Goal: Information Seeking & Learning: Find specific fact

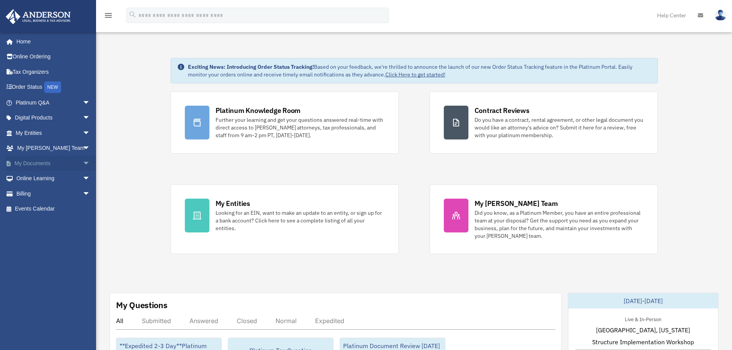
click at [39, 161] on link "My Documents arrow_drop_down" at bounding box center [53, 163] width 96 height 15
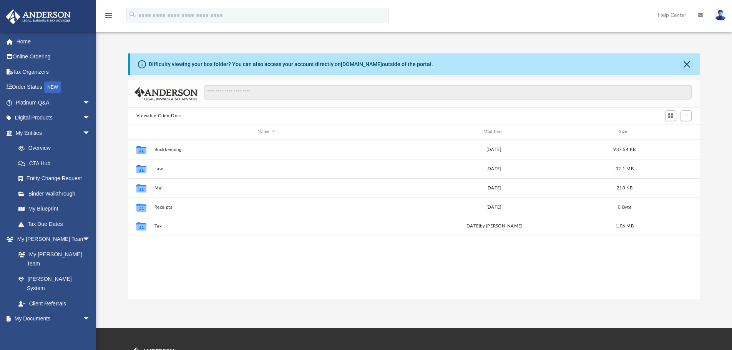
scroll to position [169, 566]
click at [35, 135] on link "My Entities arrow_drop_down" at bounding box center [53, 132] width 96 height 15
click at [38, 150] on link "Overview" at bounding box center [56, 148] width 91 height 15
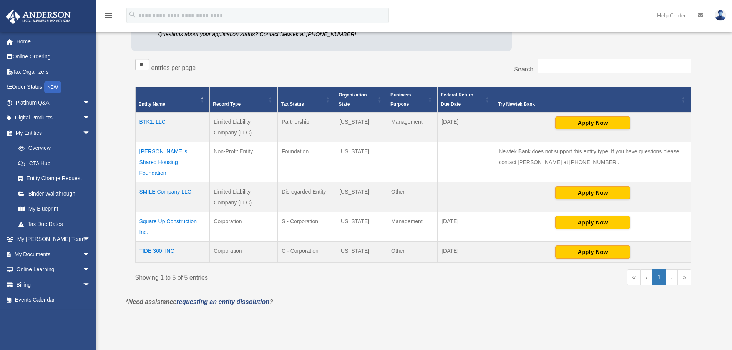
scroll to position [115, 0]
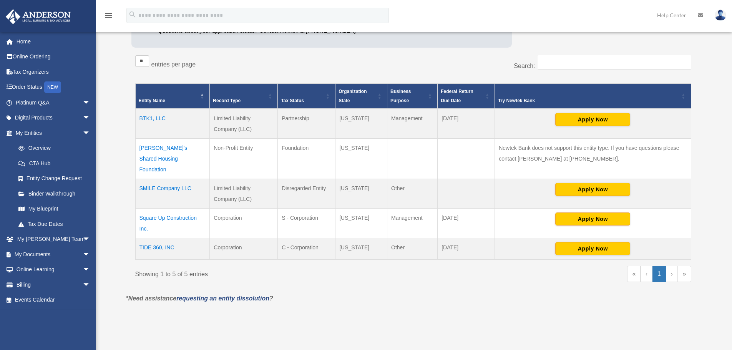
click at [185, 210] on td "Square Up Construction Inc." at bounding box center [172, 224] width 75 height 30
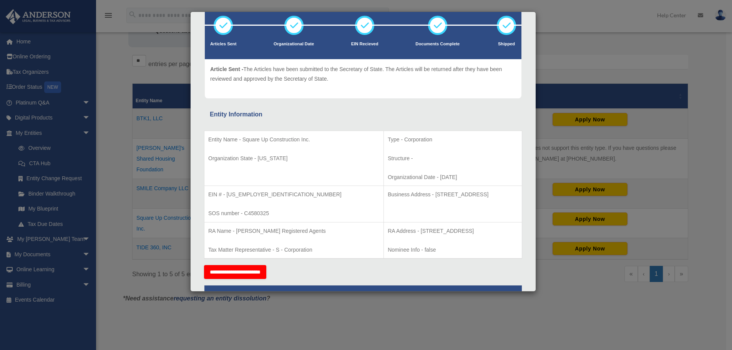
scroll to position [77, 0]
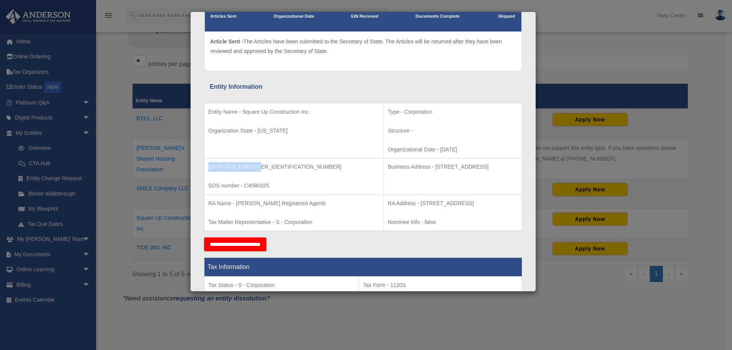
drag, startPoint x: 209, startPoint y: 166, endPoint x: 296, endPoint y: 164, distance: 87.2
click at [296, 164] on p "EIN # - 84-5173442" at bounding box center [293, 167] width 171 height 10
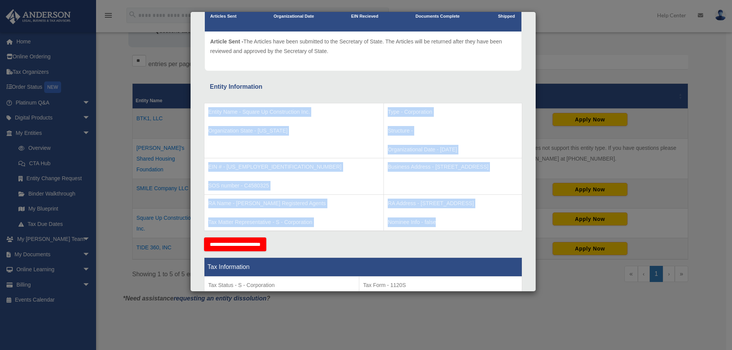
drag, startPoint x: 209, startPoint y: 111, endPoint x: 391, endPoint y: 232, distance: 218.9
click at [391, 231] on tbody "Entity Name - Square Up Construction Inc. Organization State - California Type …" at bounding box center [363, 167] width 318 height 128
copy tbody "Entity Name - Square Up Construction Inc. Organization State - California Type …"
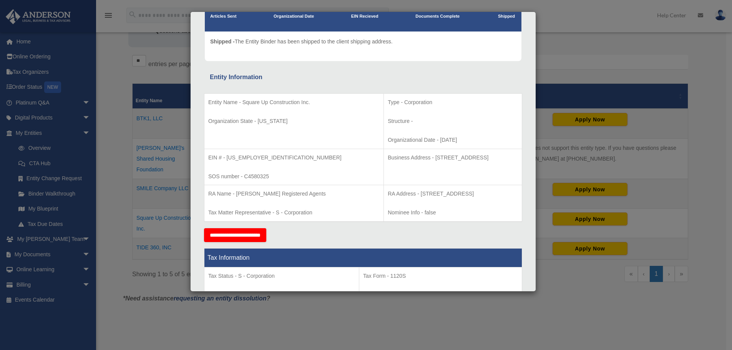
click at [555, 27] on div "Details × Articles Sent Organizational Date" at bounding box center [366, 175] width 732 height 350
